Goal: Task Accomplishment & Management: Use online tool/utility

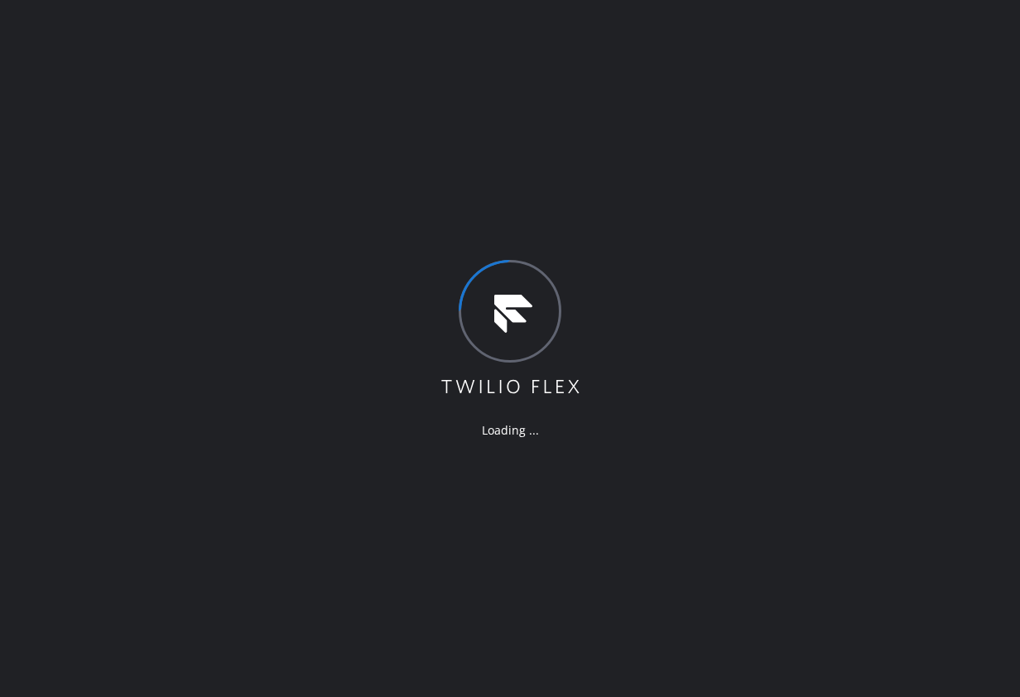
click at [491, 163] on div "Loading ..." at bounding box center [510, 348] width 1020 height 697
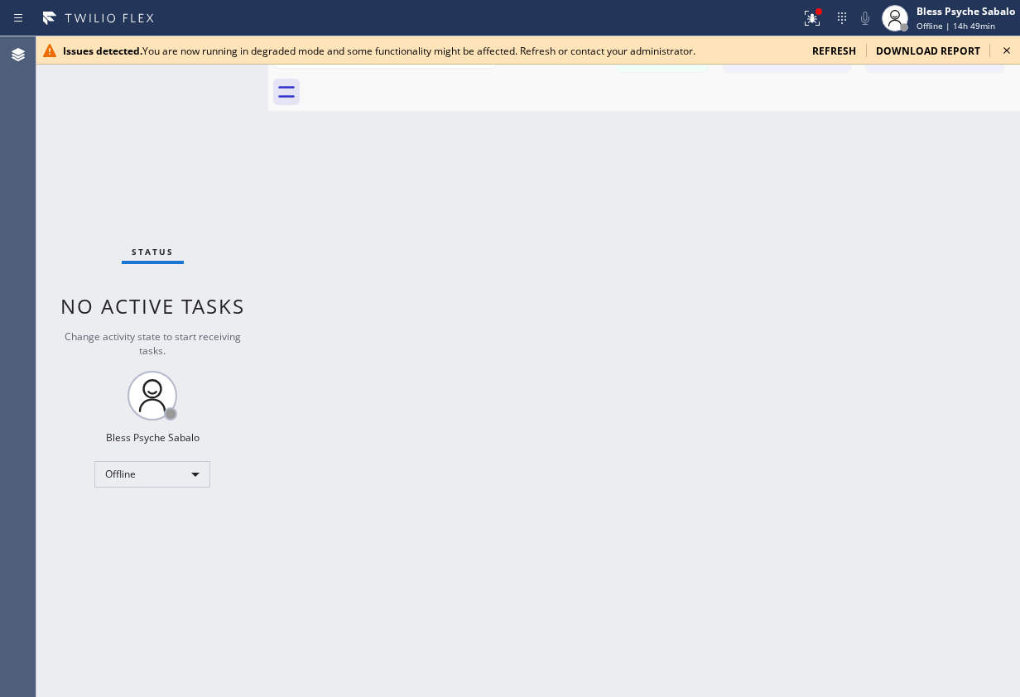
click at [853, 50] on span "refresh" at bounding box center [834, 51] width 44 height 14
